Goal: Transaction & Acquisition: Purchase product/service

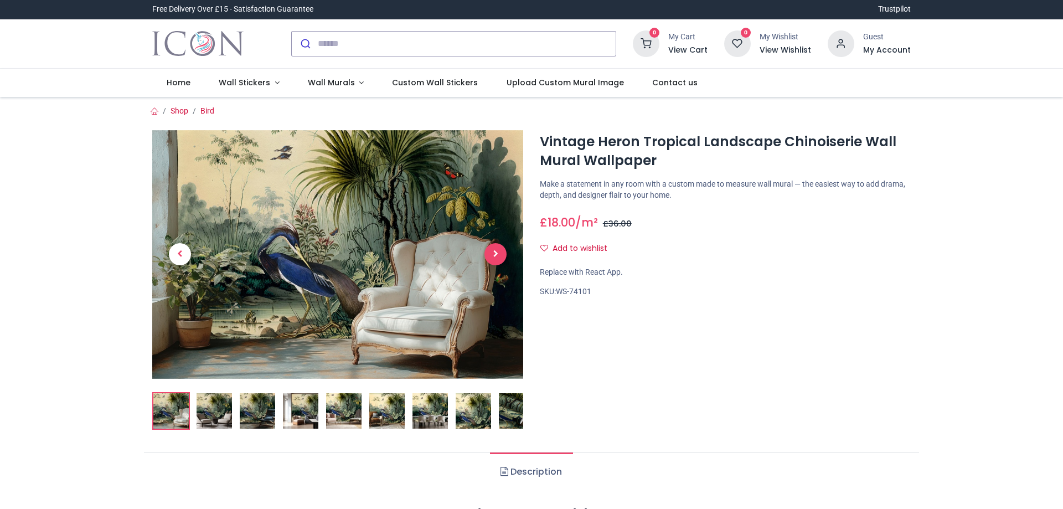
click at [494, 254] on span "Next" at bounding box center [496, 254] width 22 height 22
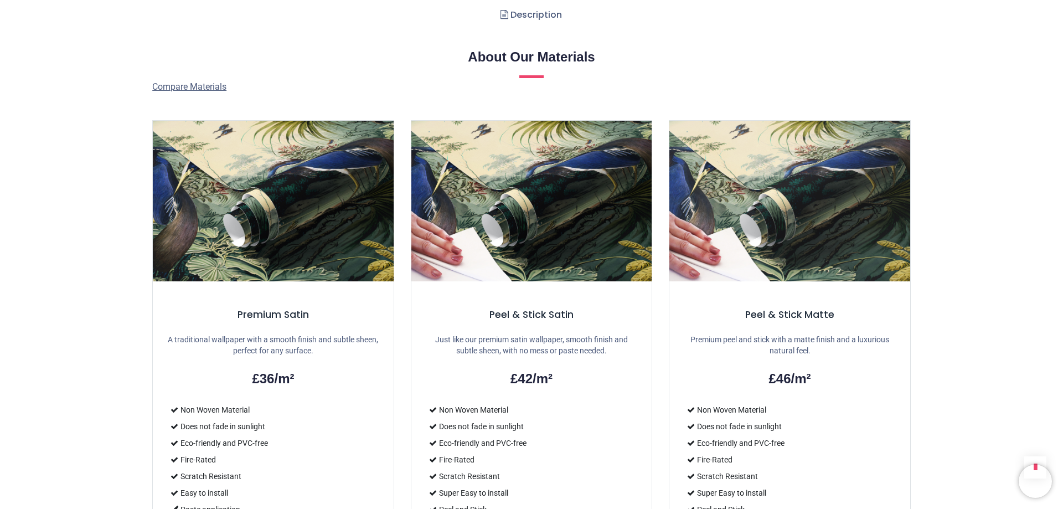
scroll to position [462, 0]
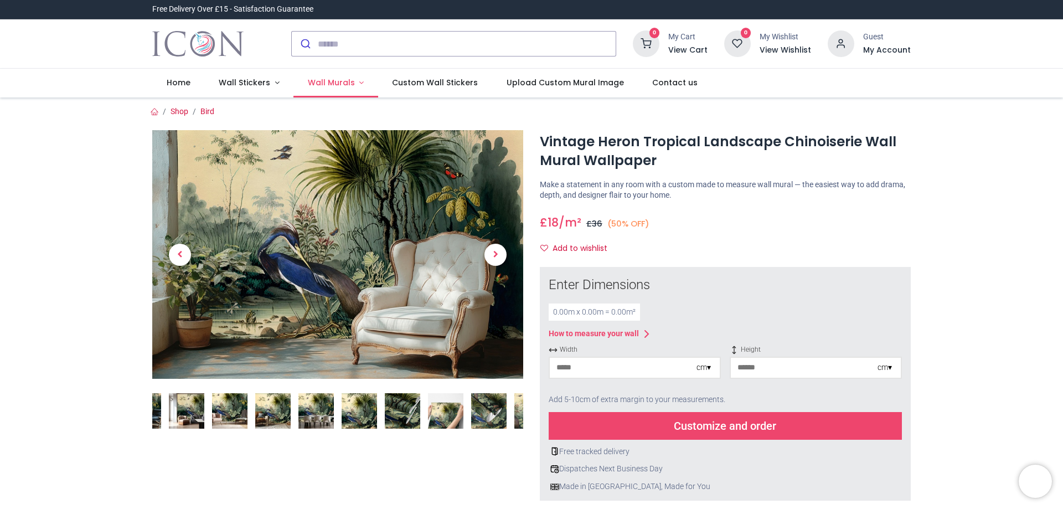
click at [330, 81] on span "Wall Murals" at bounding box center [331, 82] width 47 height 11
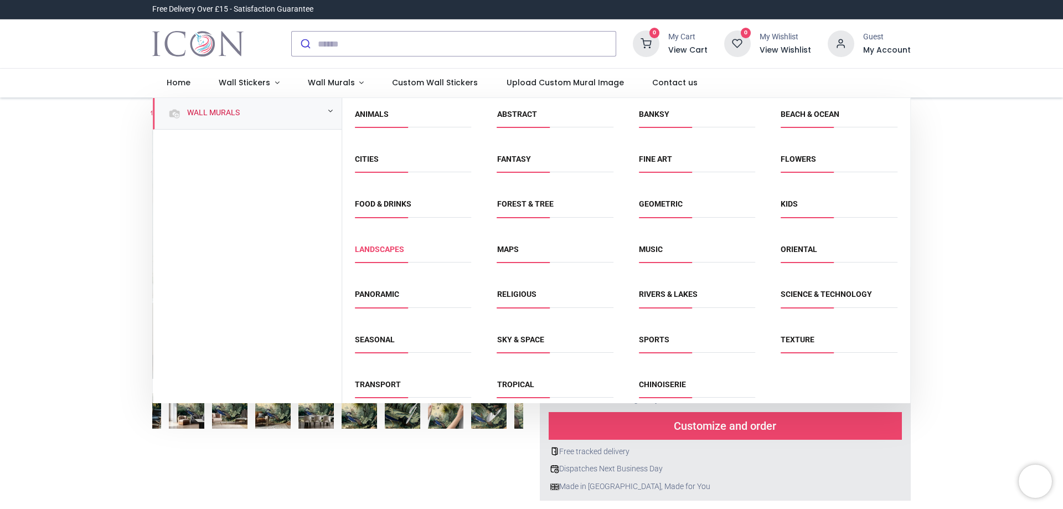
click at [383, 248] on link "Landscapes" at bounding box center [379, 249] width 49 height 9
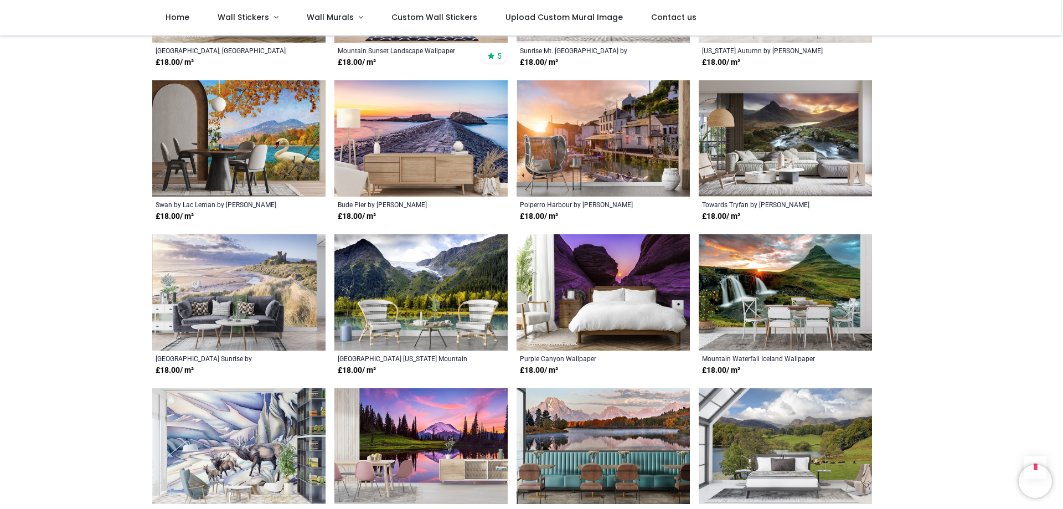
scroll to position [852, 0]
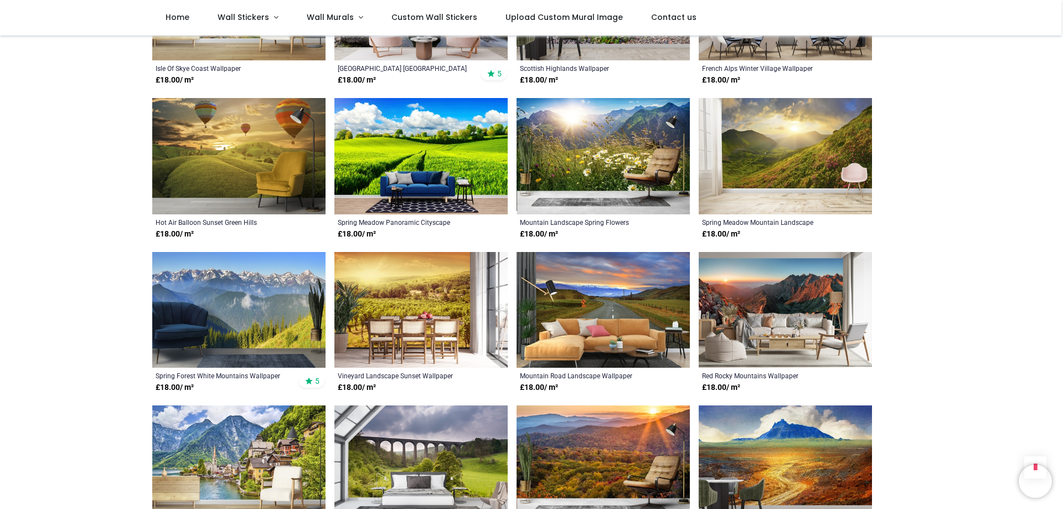
scroll to position [1901, 0]
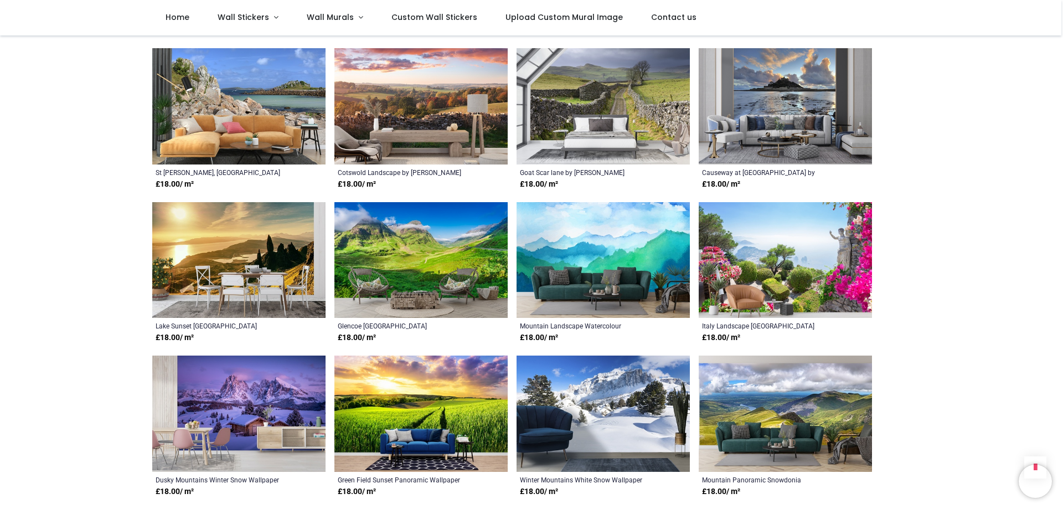
scroll to position [2437, 0]
